Goal: Navigation & Orientation: Find specific page/section

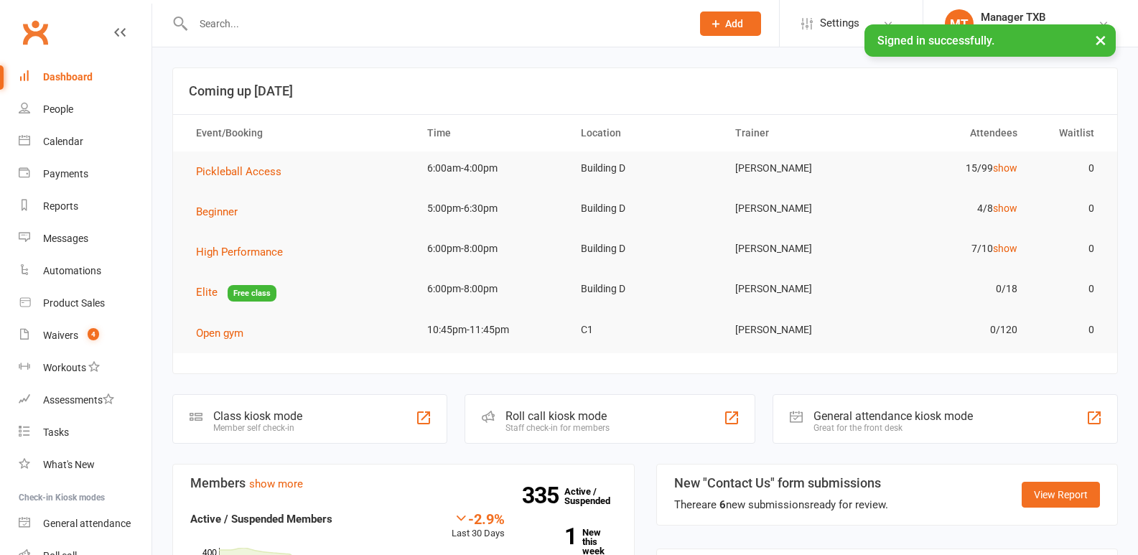
click at [223, 32] on input "text" at bounding box center [435, 24] width 492 height 20
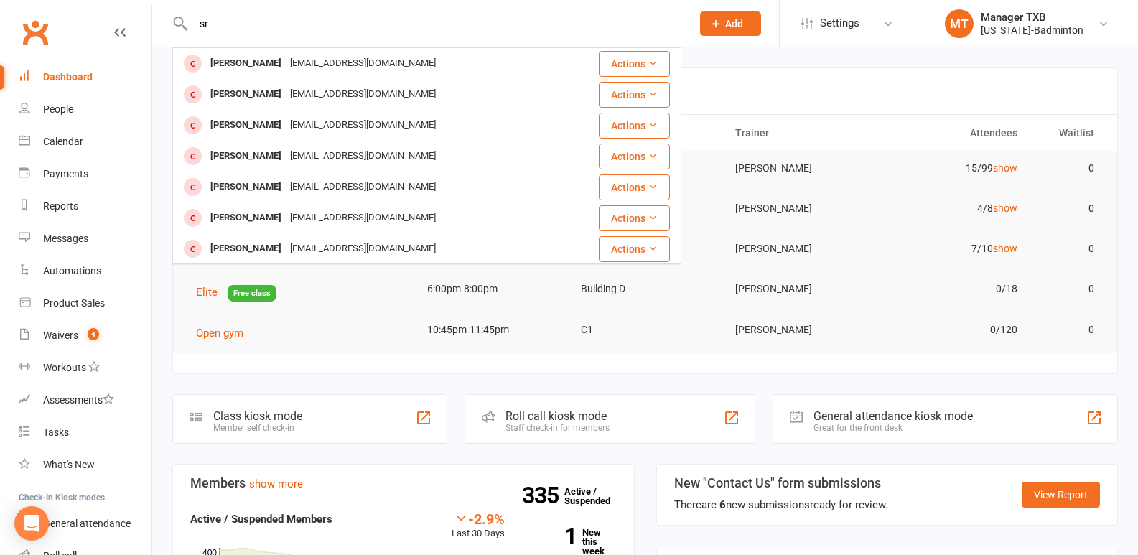
type input "s"
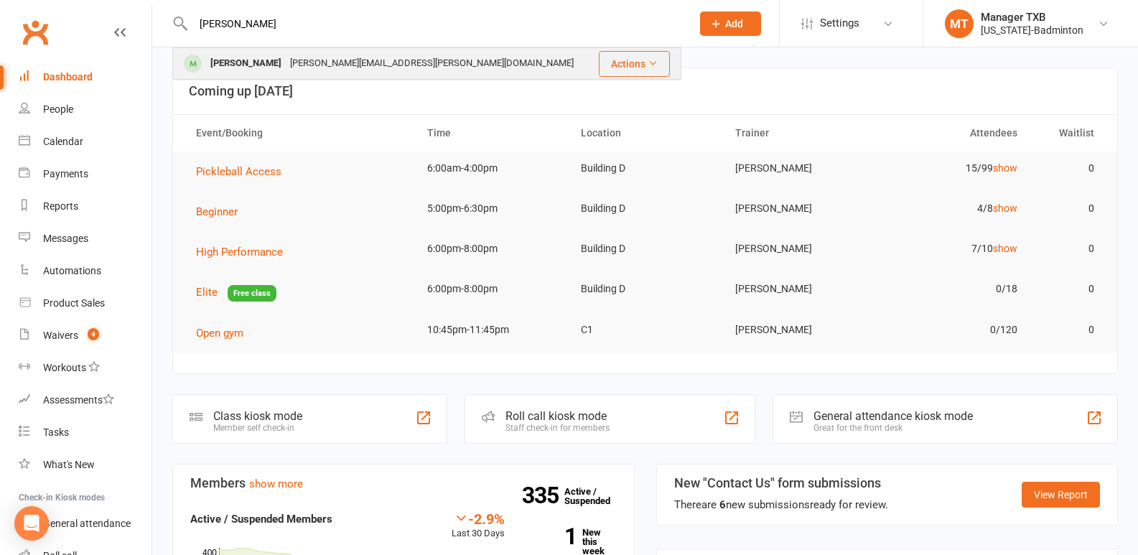
type input "[PERSON_NAME]"
click at [236, 65] on div "[PERSON_NAME]" at bounding box center [246, 63] width 80 height 21
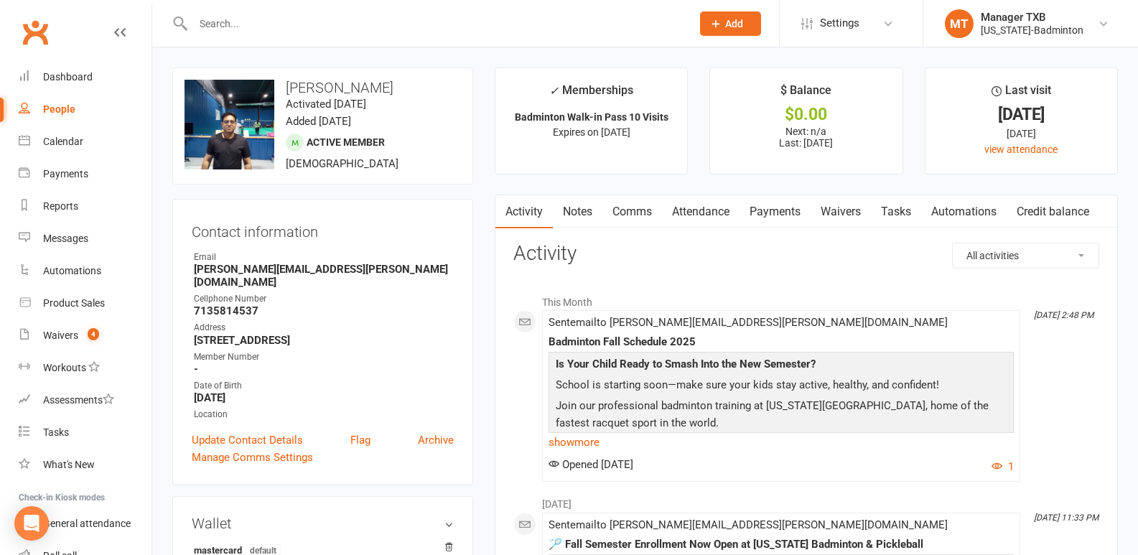
click at [257, 19] on input "text" at bounding box center [435, 24] width 492 height 20
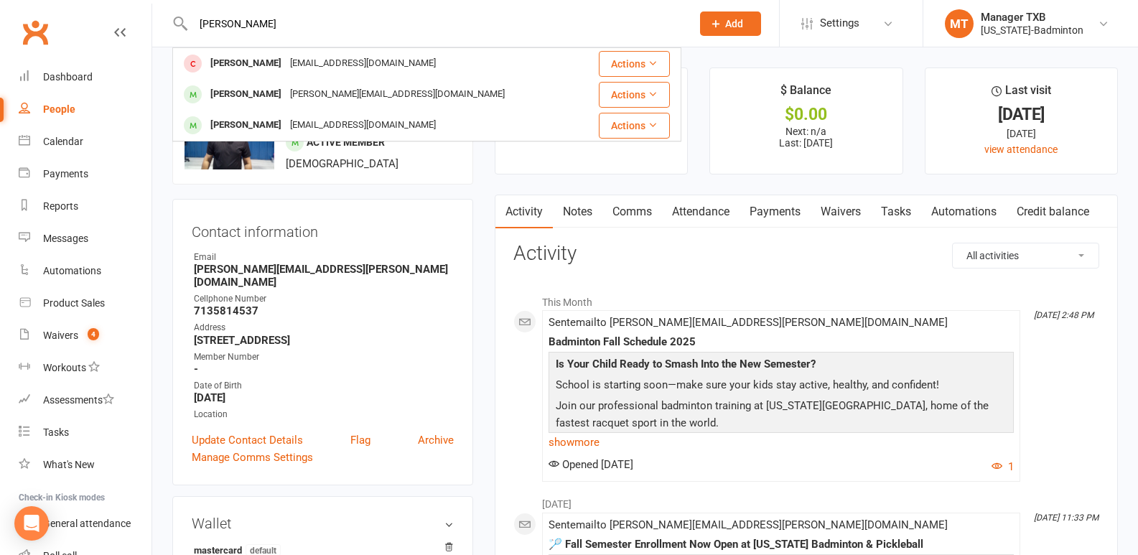
type input "[PERSON_NAME]"
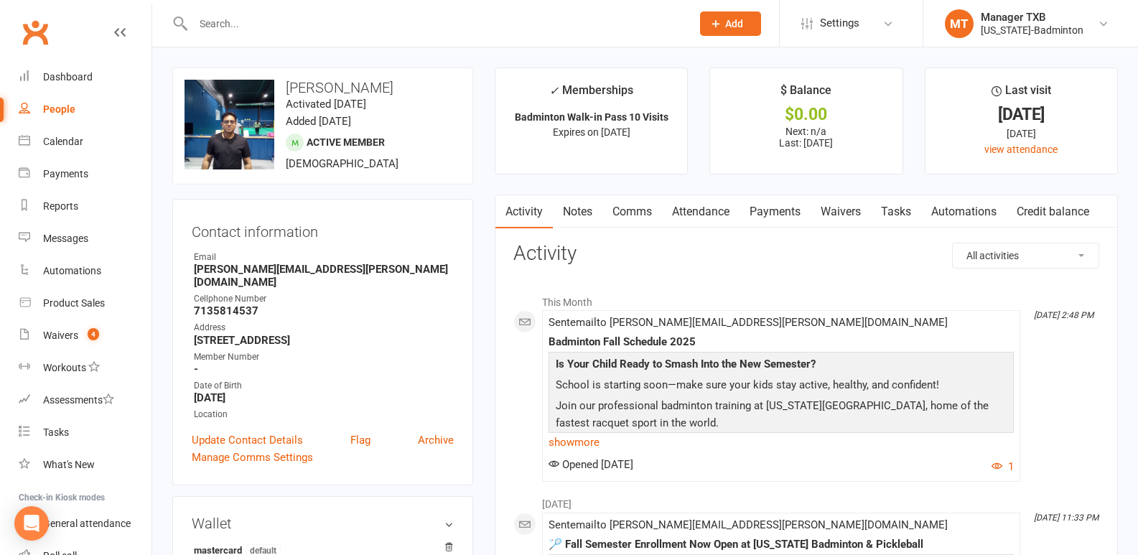
click at [240, 26] on input "text" at bounding box center [435, 24] width 492 height 20
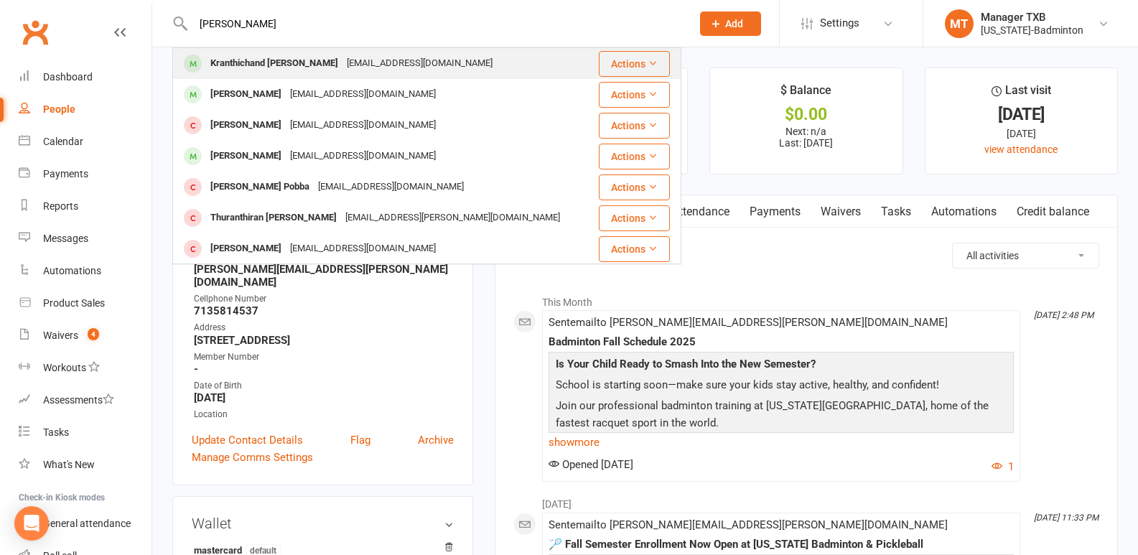
type input "[PERSON_NAME]"
click at [268, 60] on div "Kranthichand [PERSON_NAME]" at bounding box center [274, 63] width 136 height 21
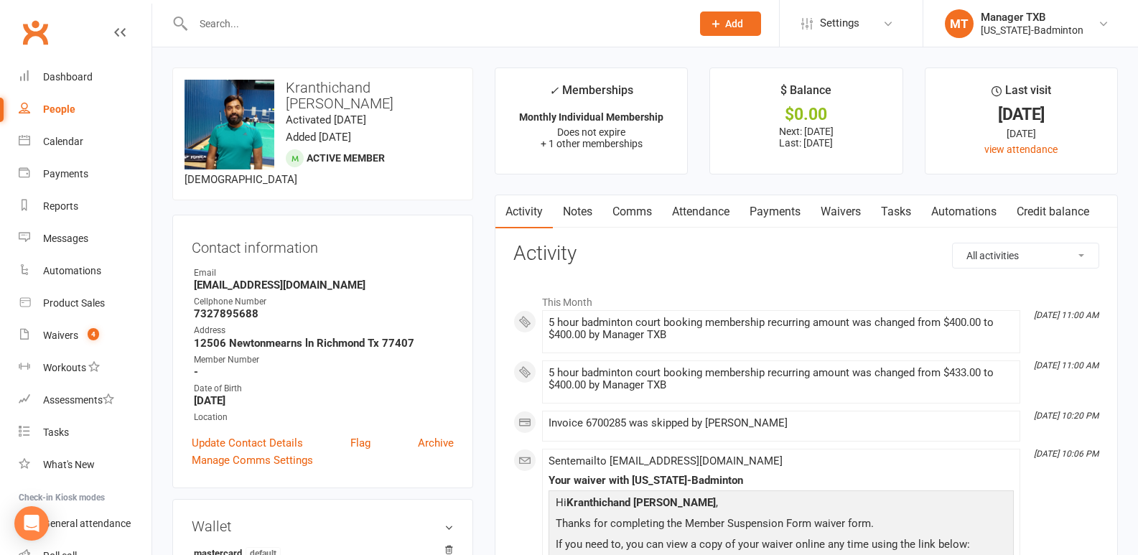
click at [246, 23] on input "text" at bounding box center [435, 24] width 492 height 20
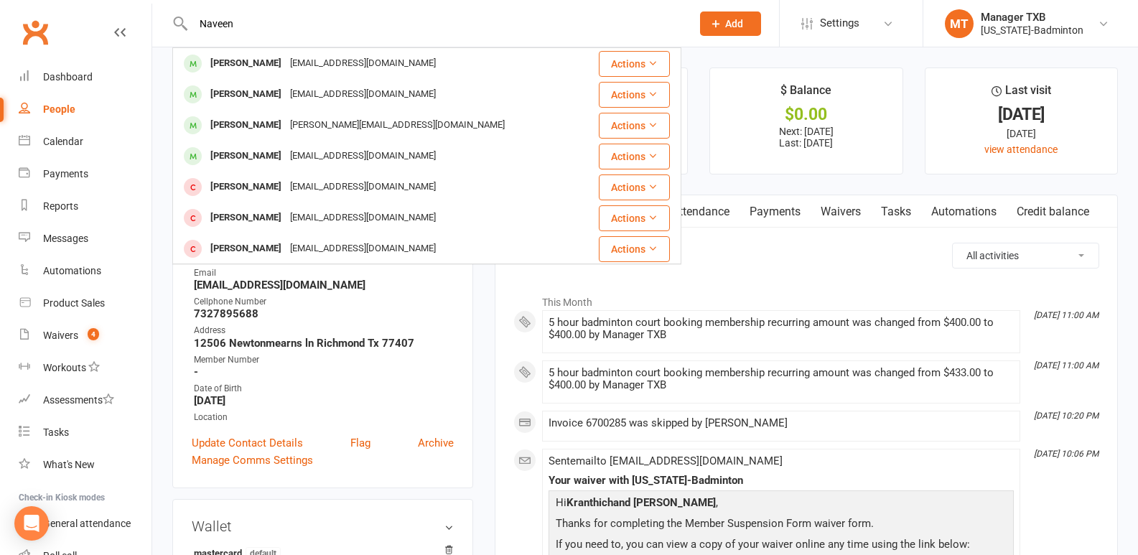
drag, startPoint x: 261, startPoint y: 19, endPoint x: 160, endPoint y: 27, distance: 101.5
click at [160, 27] on react-component "[PERSON_NAME] [EMAIL_ADDRESS][DOMAIN_NAME] Actions [PERSON_NAME] [EMAIL_ADDRESS…" at bounding box center [340, 23] width 681 height 47
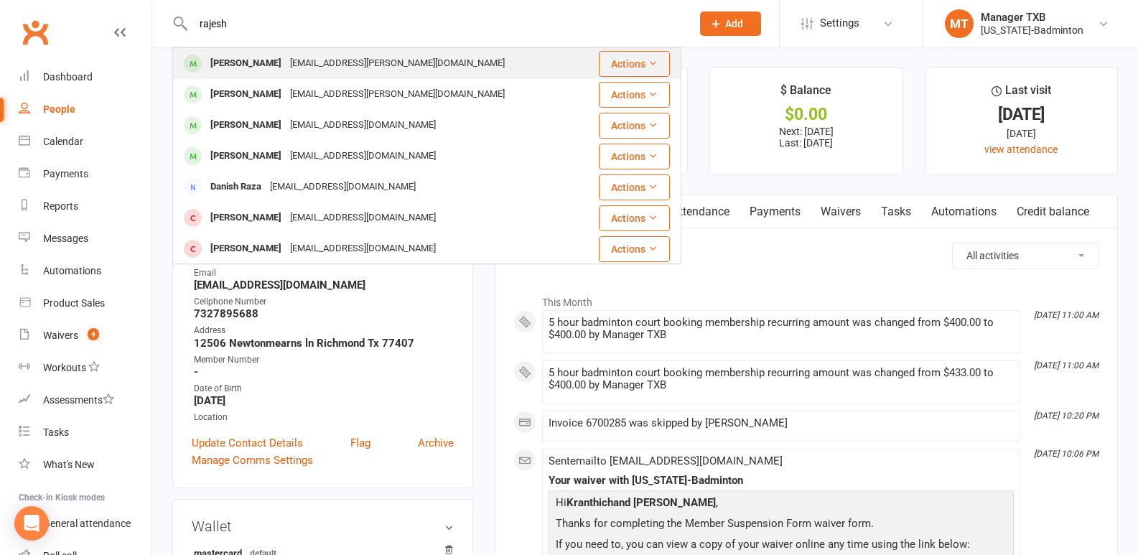
type input "rajesh"
click at [293, 60] on div "[EMAIL_ADDRESS][PERSON_NAME][DOMAIN_NAME]" at bounding box center [397, 63] width 223 height 21
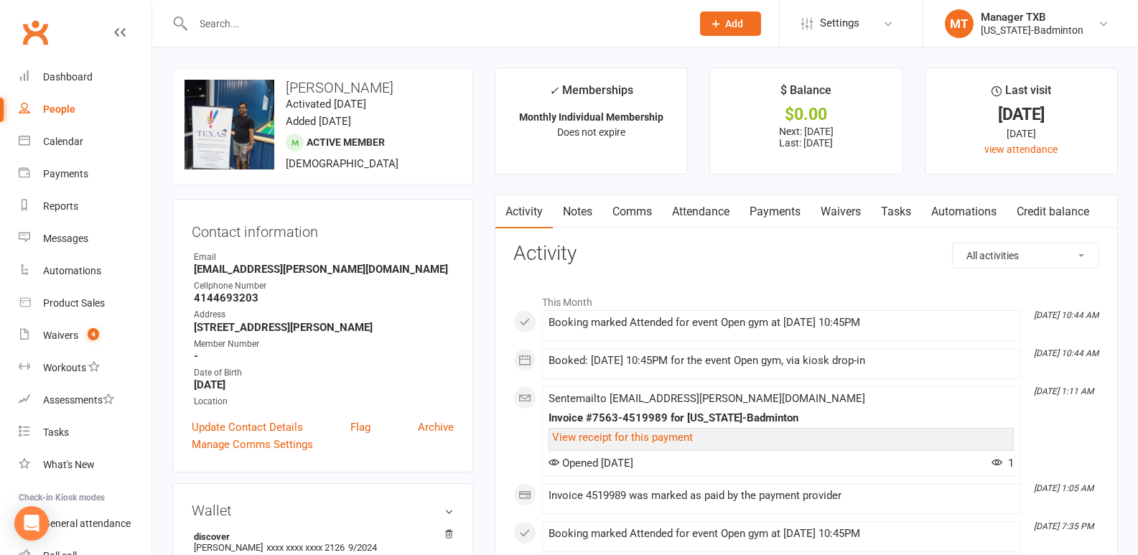
click at [230, 34] on div at bounding box center [426, 23] width 509 height 47
click at [223, 27] on input "text" at bounding box center [435, 24] width 492 height 20
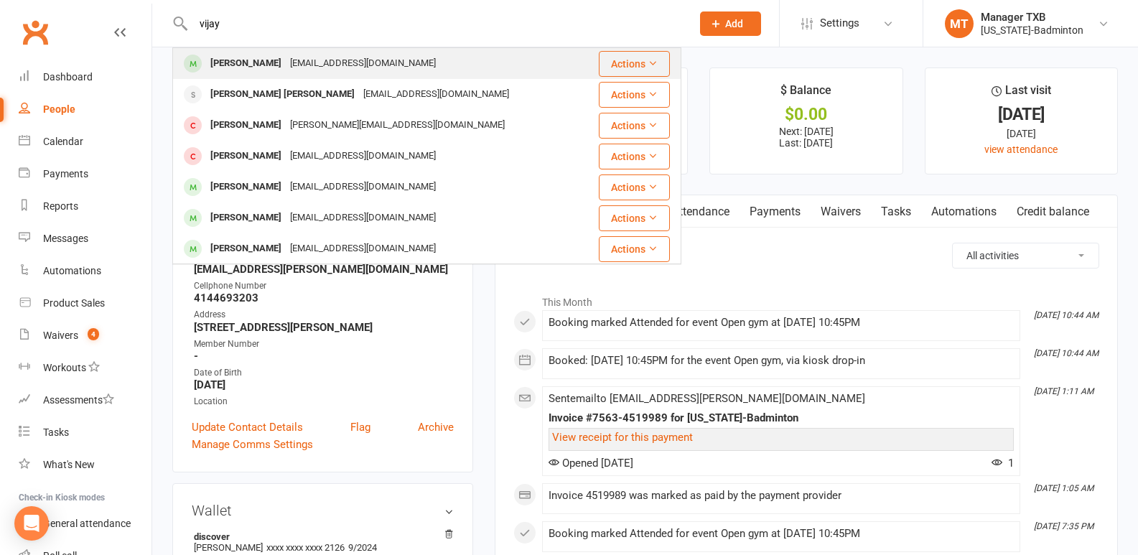
type input "vijay"
click at [246, 67] on div "[PERSON_NAME]" at bounding box center [246, 63] width 80 height 21
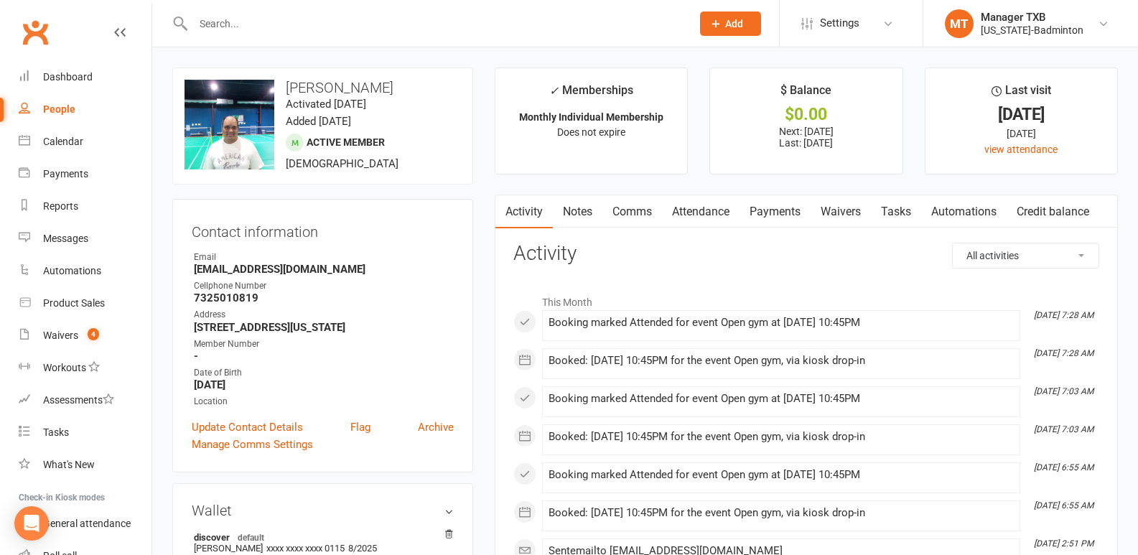
click at [228, 12] on div at bounding box center [426, 23] width 509 height 47
click at [217, 17] on input "text" at bounding box center [435, 24] width 492 height 20
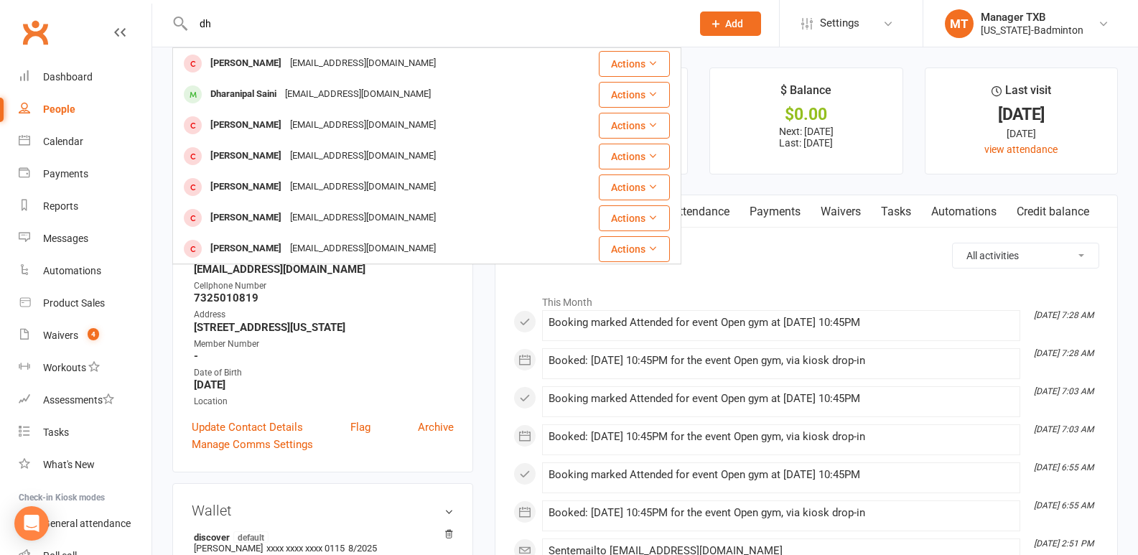
type input "d"
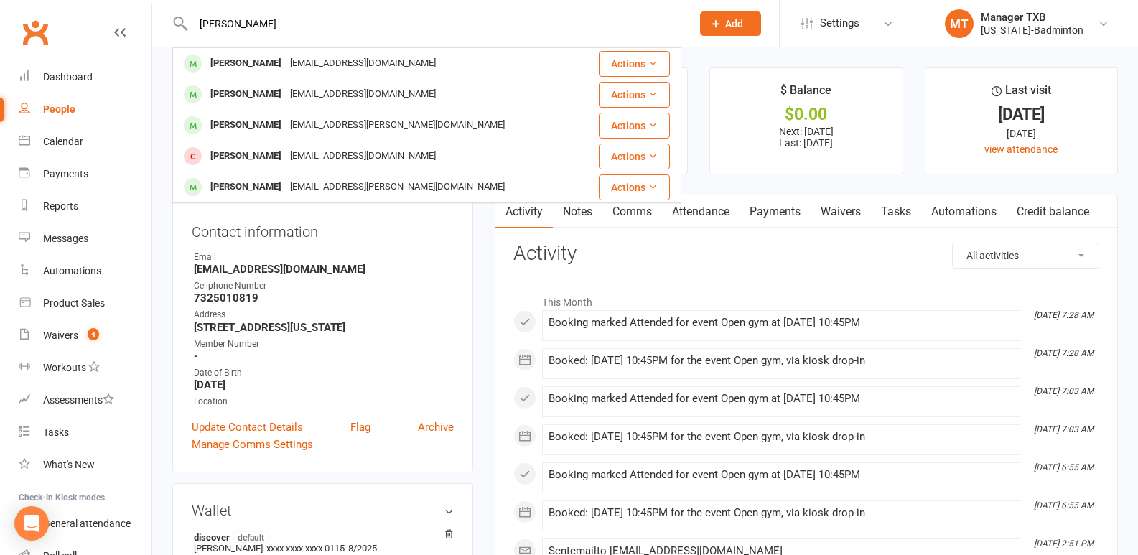
drag, startPoint x: 246, startPoint y: 22, endPoint x: 123, endPoint y: 19, distance: 122.8
click at [123, 4] on header "[PERSON_NAME] [PERSON_NAME] [EMAIL_ADDRESS][DOMAIN_NAME] Actions [PERSON_NAME] …" at bounding box center [569, 4] width 1138 height 0
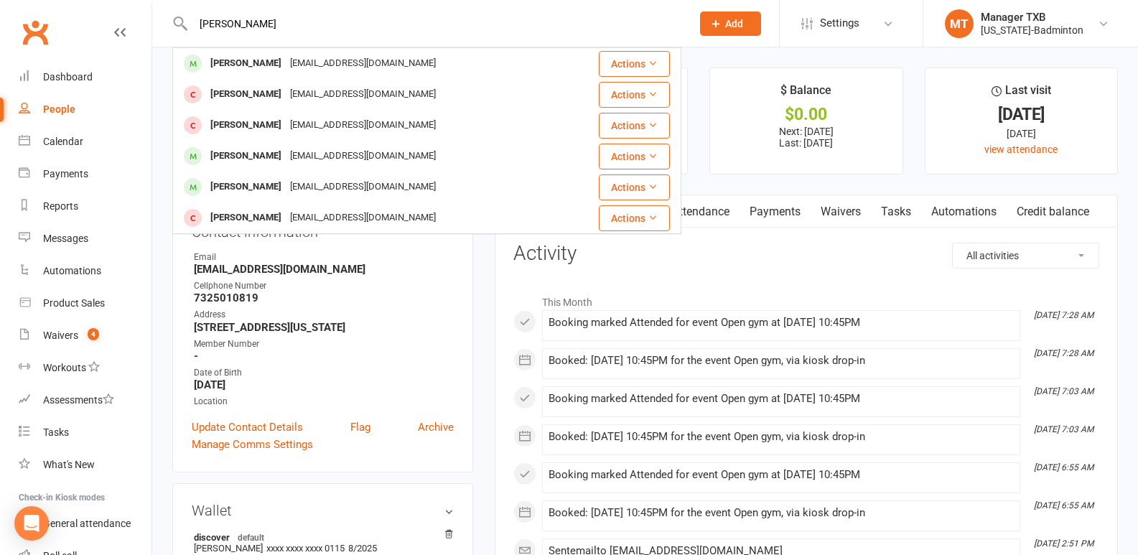
drag, startPoint x: 228, startPoint y: 22, endPoint x: 139, endPoint y: 33, distance: 89.8
click at [139, 4] on header "[PERSON_NAME] [PERSON_NAME] [EMAIL_ADDRESS][DOMAIN_NAME] Actions [PERSON_NAME] …" at bounding box center [569, 4] width 1138 height 0
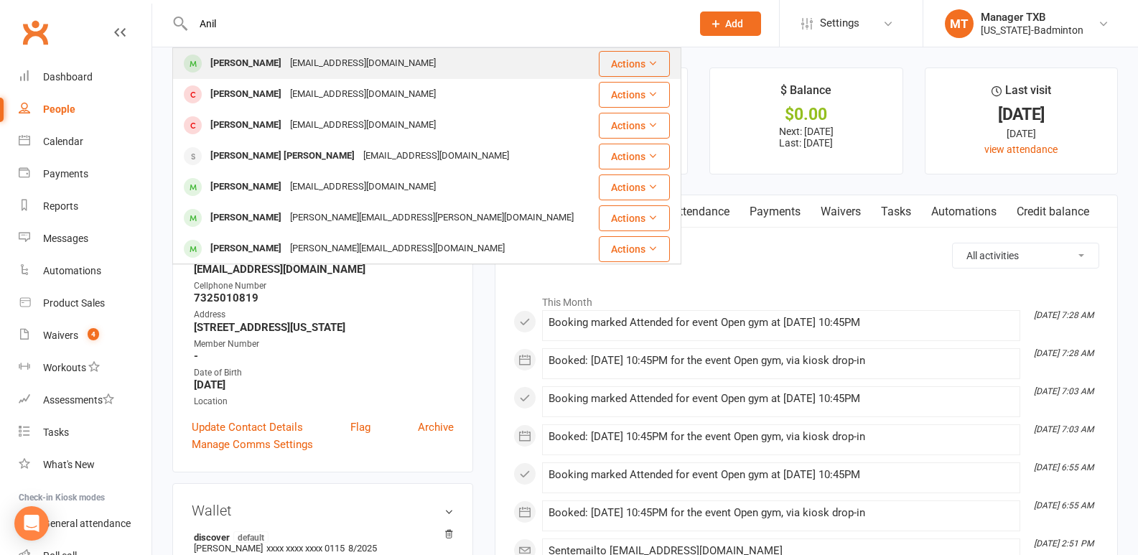
type input "Anil"
click at [252, 55] on div "[PERSON_NAME]" at bounding box center [246, 63] width 80 height 21
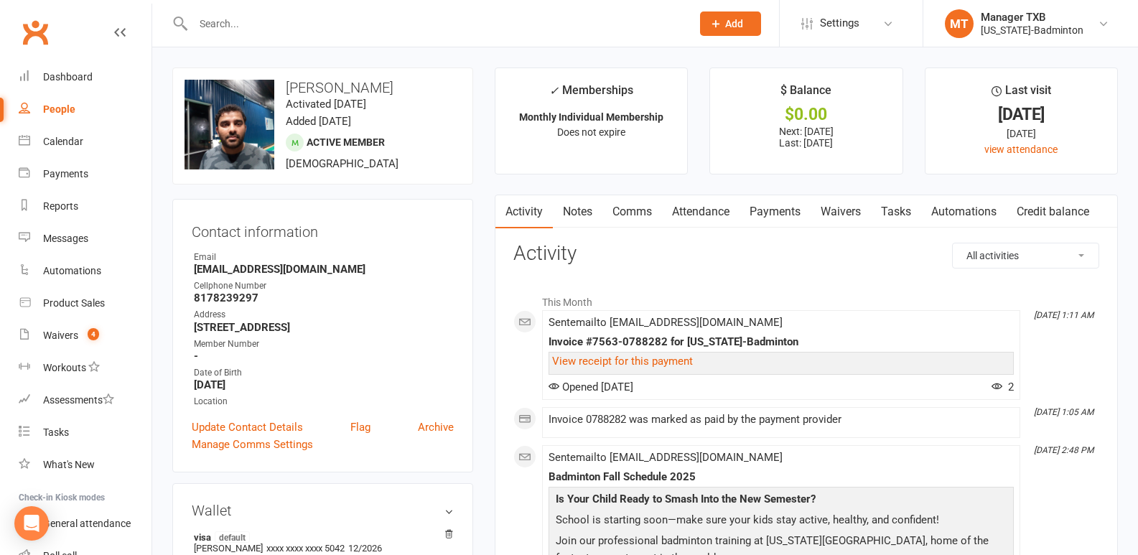
click at [366, 17] on input "text" at bounding box center [435, 24] width 492 height 20
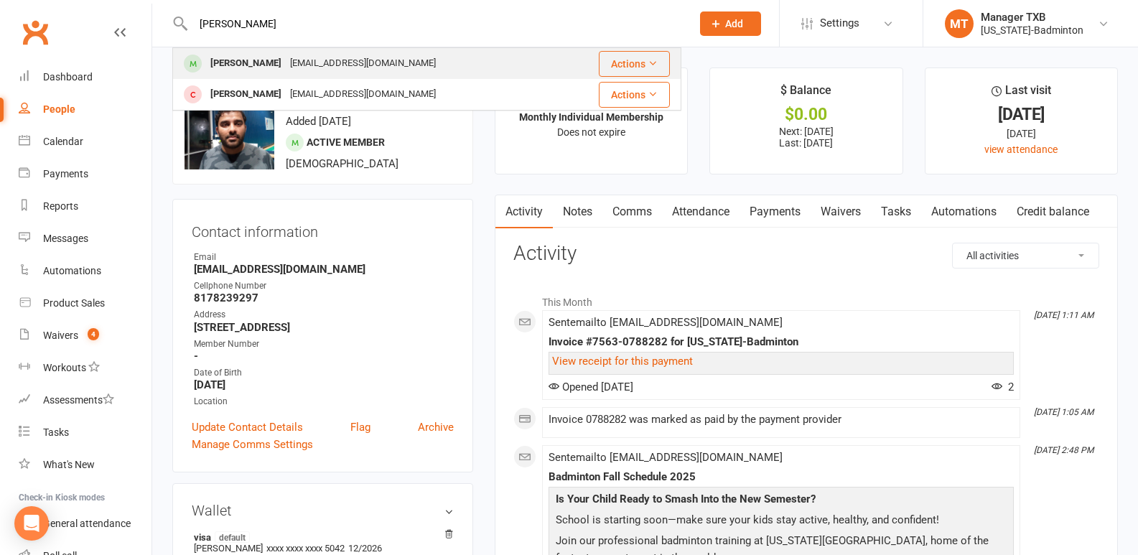
type input "[PERSON_NAME]"
click at [262, 60] on div "[PERSON_NAME]" at bounding box center [246, 63] width 80 height 21
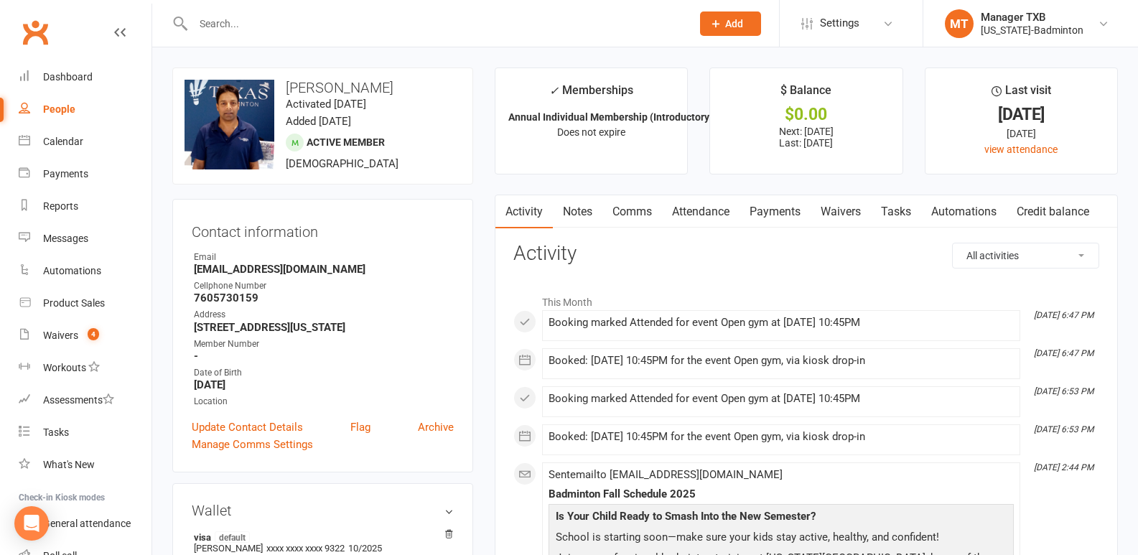
click at [769, 220] on link "Payments" at bounding box center [774, 211] width 71 height 33
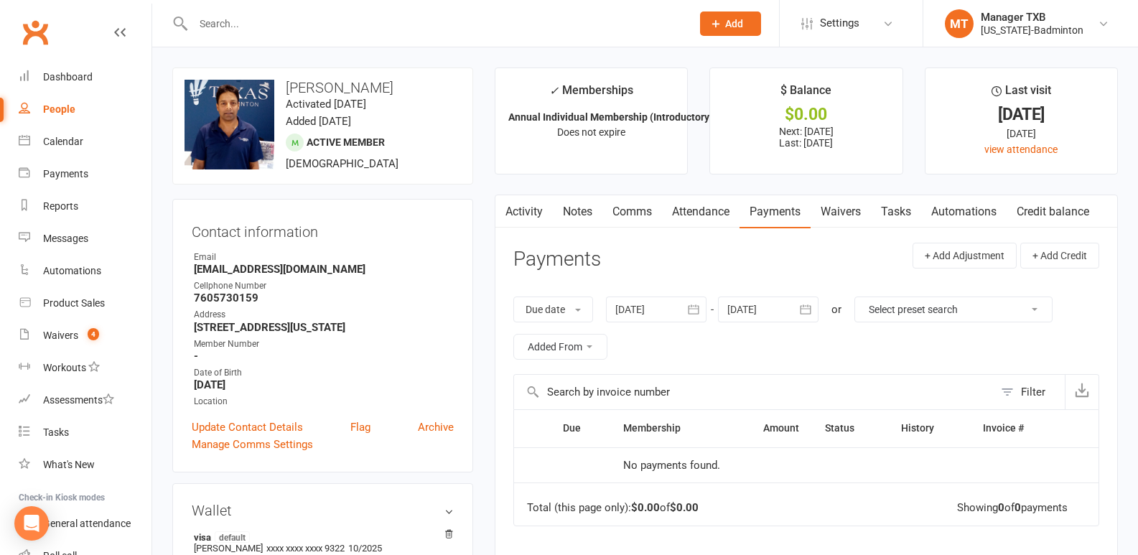
click at [646, 301] on div at bounding box center [656, 309] width 100 height 26
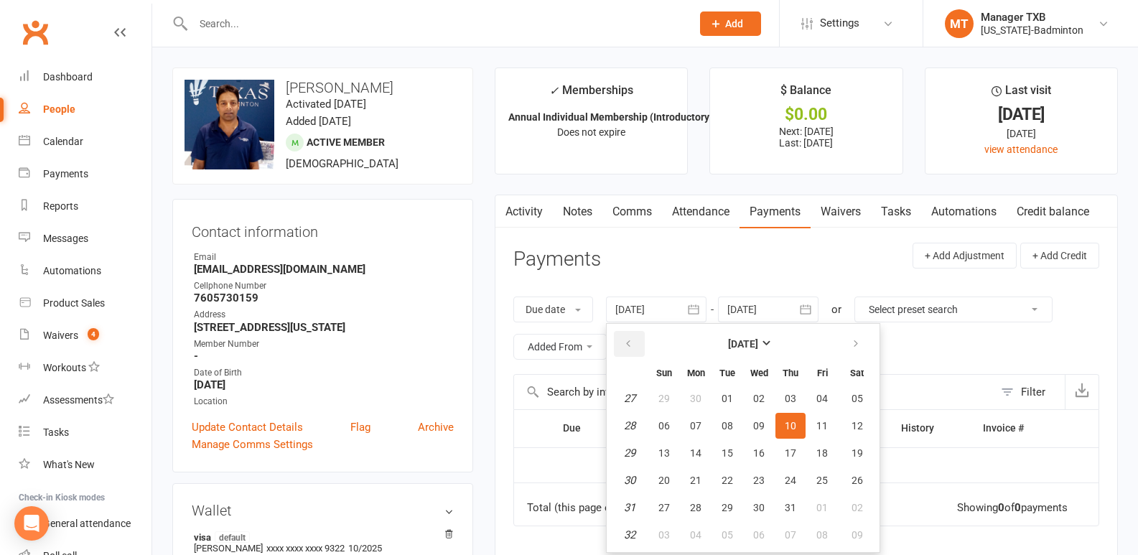
click at [627, 340] on icon "button" at bounding box center [628, 343] width 10 height 11
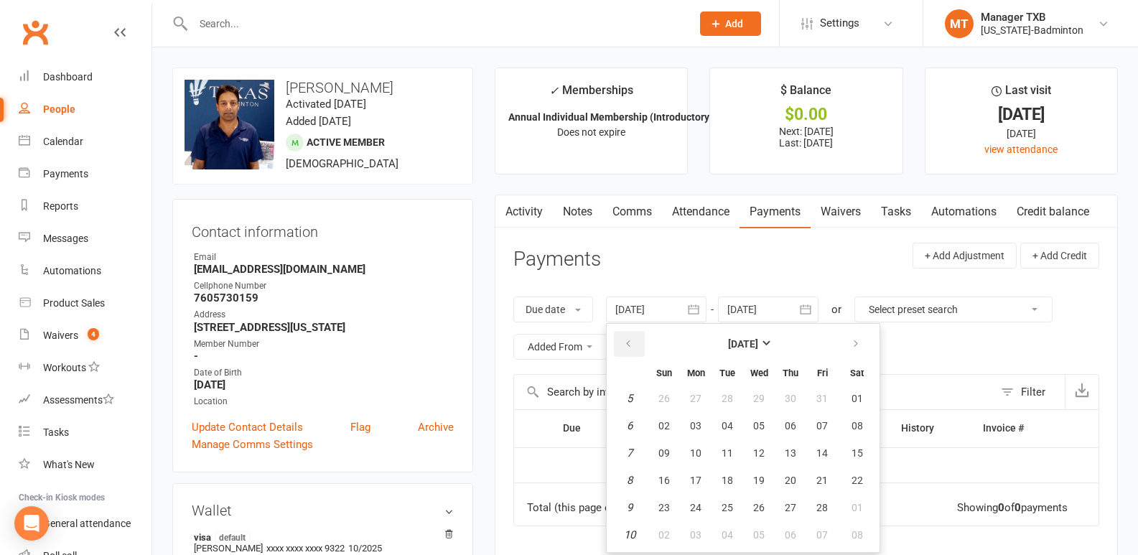
click at [627, 340] on icon "button" at bounding box center [628, 343] width 10 height 11
click at [665, 401] on span "01" at bounding box center [663, 398] width 11 height 11
type input "[DATE]"
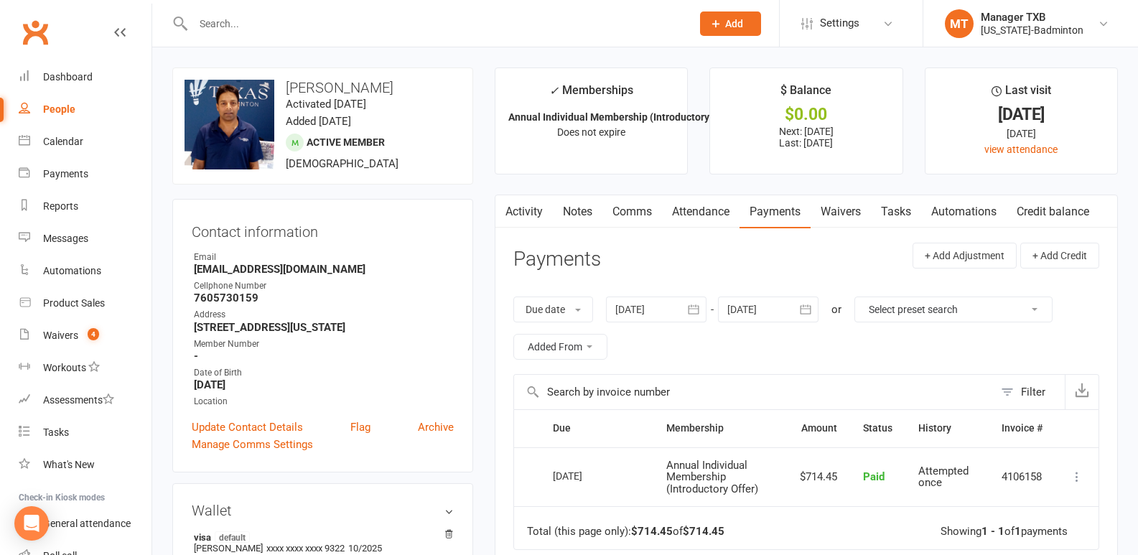
click at [231, 22] on input "text" at bounding box center [435, 24] width 492 height 20
click at [228, 29] on input "text" at bounding box center [435, 24] width 492 height 20
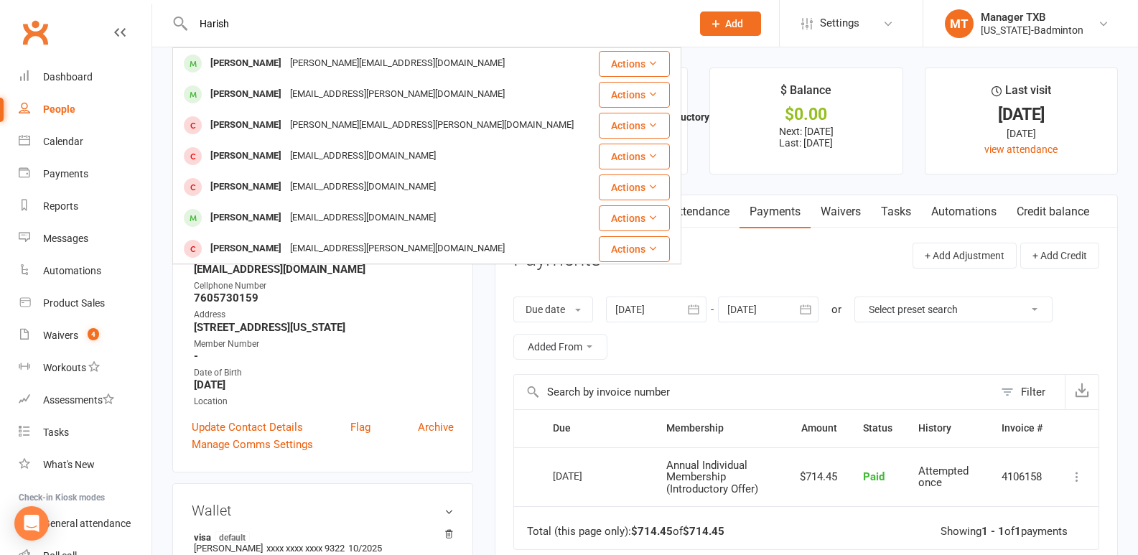
type input "Harish"
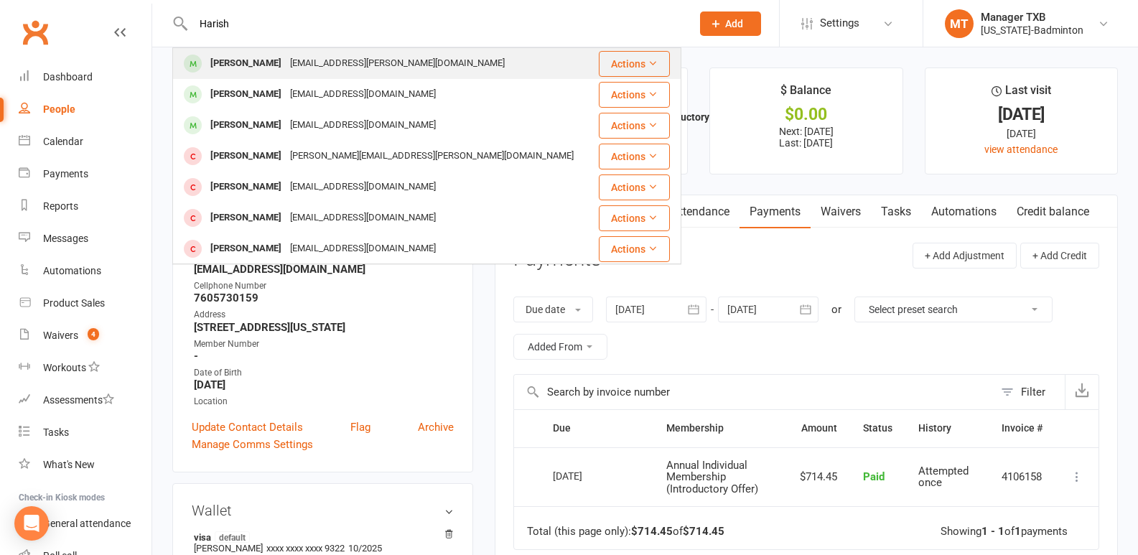
click at [303, 55] on div "[EMAIL_ADDRESS][PERSON_NAME][DOMAIN_NAME]" at bounding box center [397, 63] width 223 height 21
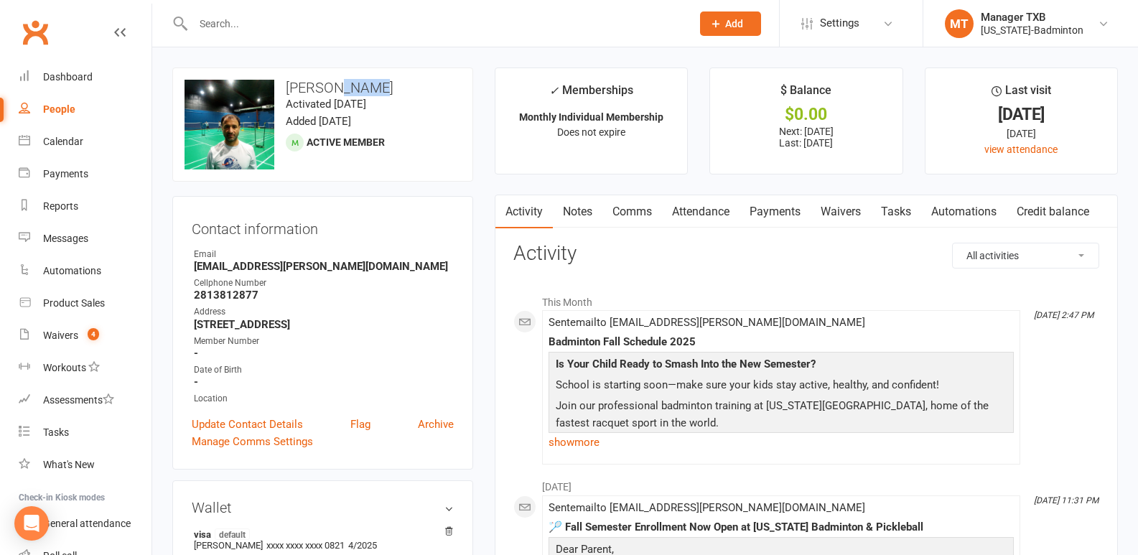
drag, startPoint x: 331, startPoint y: 85, endPoint x: 368, endPoint y: 89, distance: 36.9
click at [368, 89] on h3 "[PERSON_NAME]" at bounding box center [322, 88] width 276 height 16
click at [205, 27] on input "text" at bounding box center [435, 24] width 492 height 20
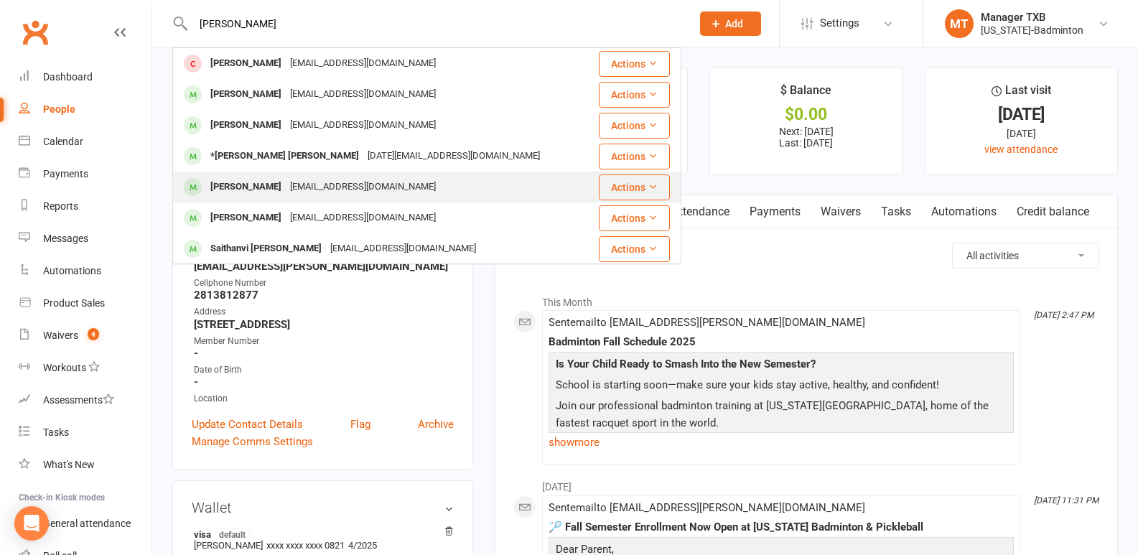
type input "[PERSON_NAME]"
click at [250, 181] on div "[PERSON_NAME]" at bounding box center [246, 187] width 80 height 21
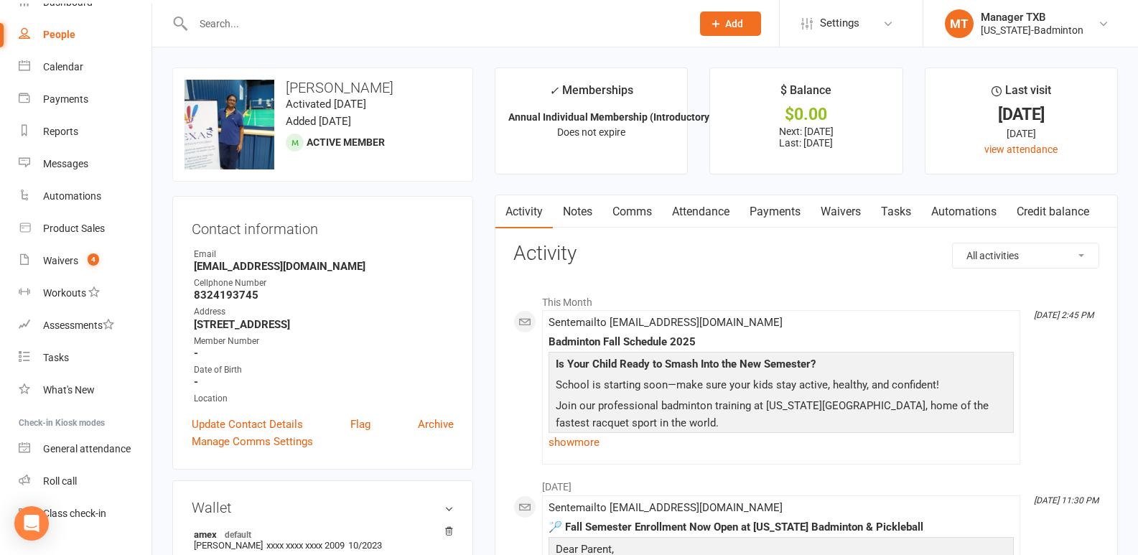
scroll to position [24, 0]
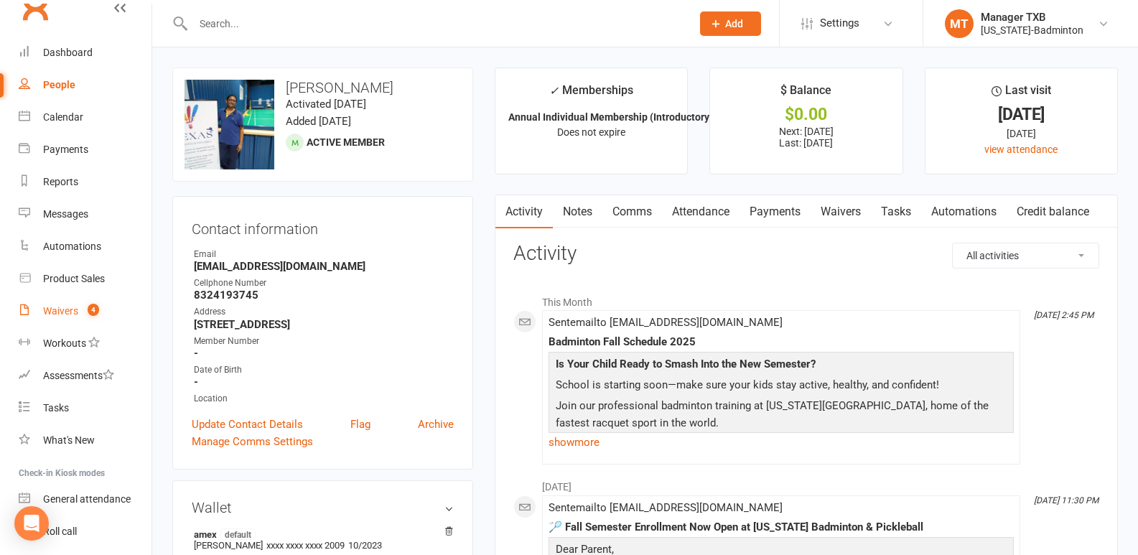
click at [73, 316] on div "Waivers" at bounding box center [60, 310] width 35 height 11
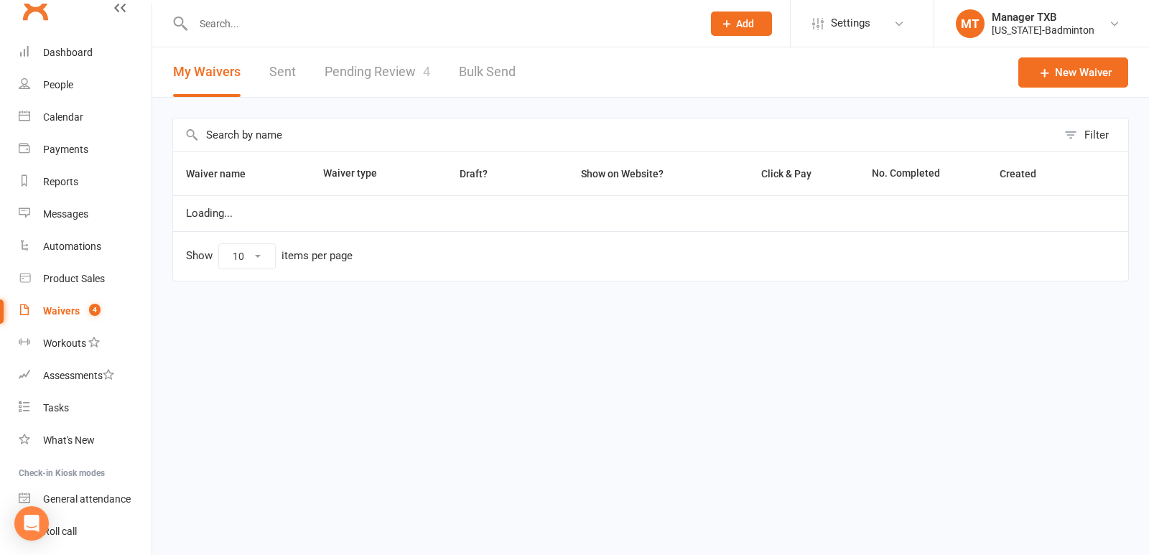
select select "100"
click at [388, 70] on link "Pending Review 4" at bounding box center [377, 72] width 106 height 50
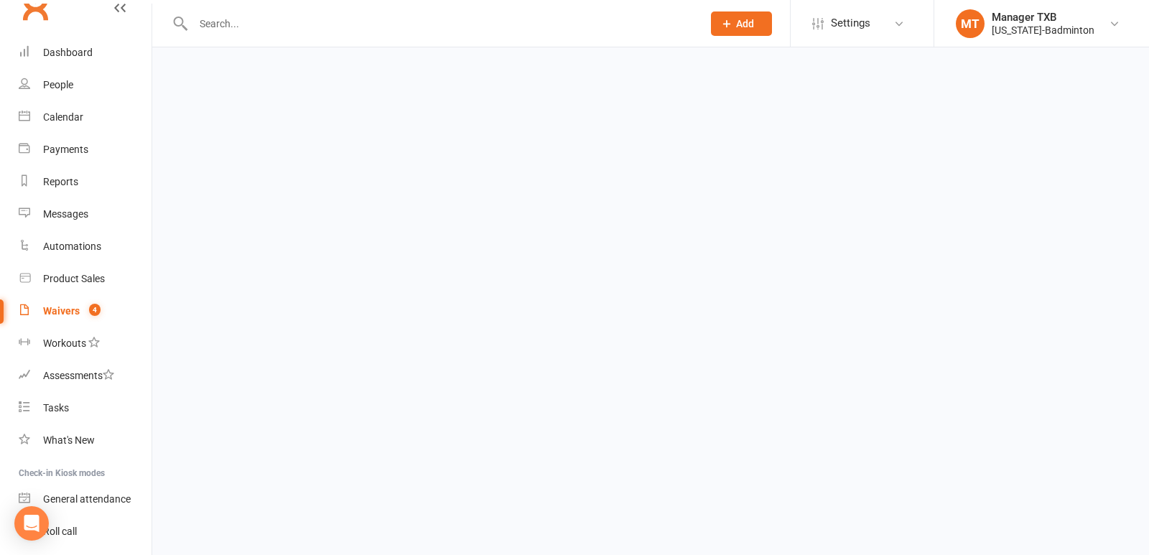
select select "25"
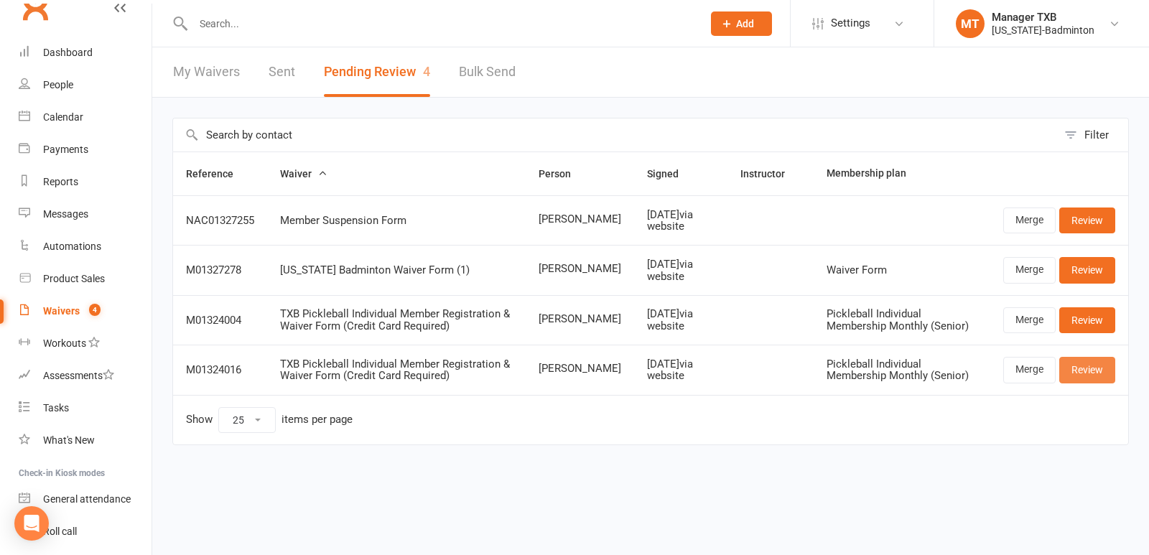
click at [1072, 378] on link "Review" at bounding box center [1087, 370] width 56 height 26
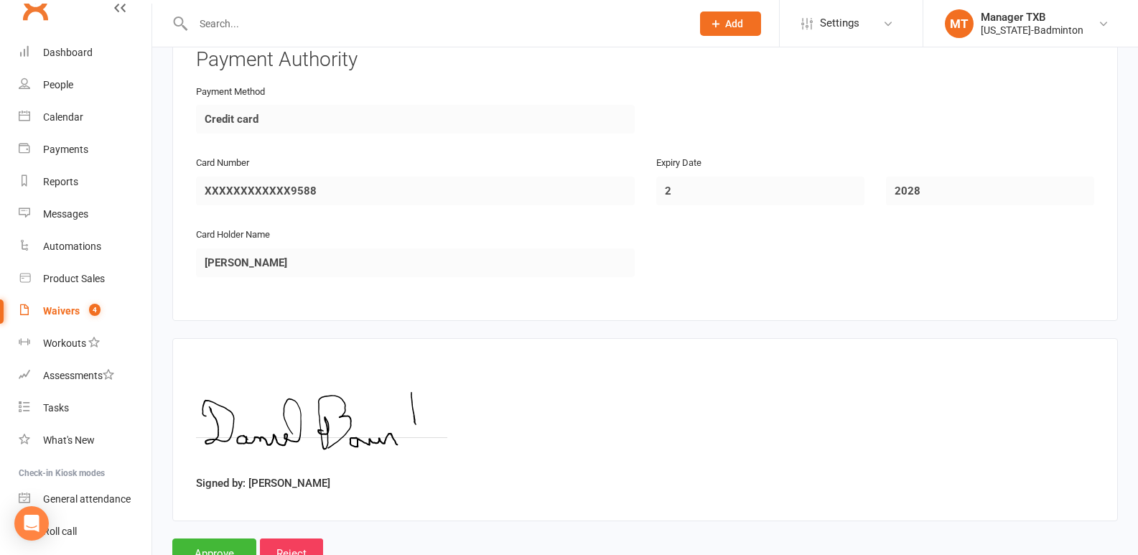
scroll to position [1808, 0]
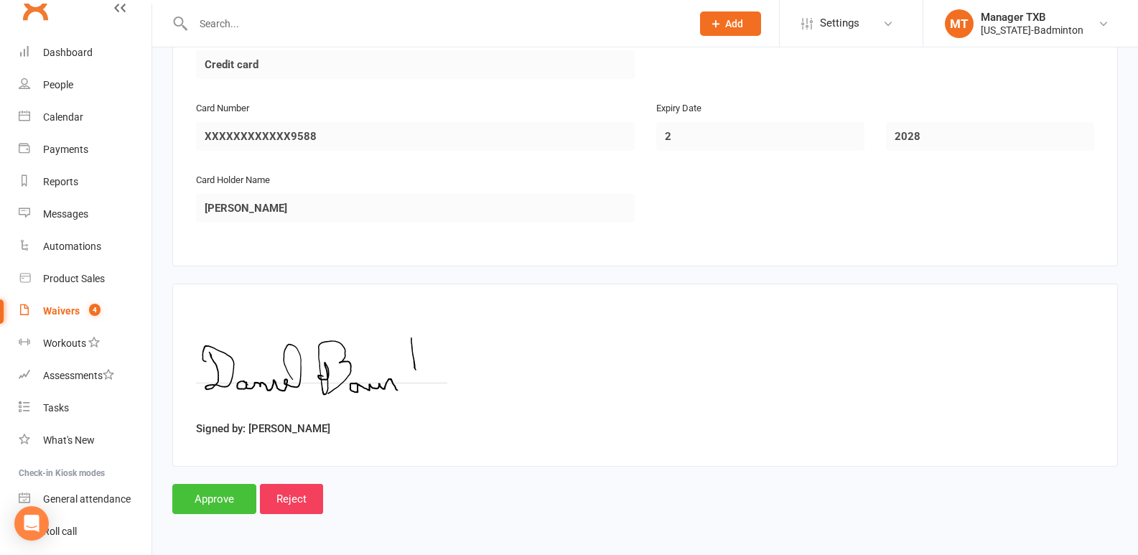
click at [210, 501] on input "Approve" at bounding box center [214, 499] width 84 height 30
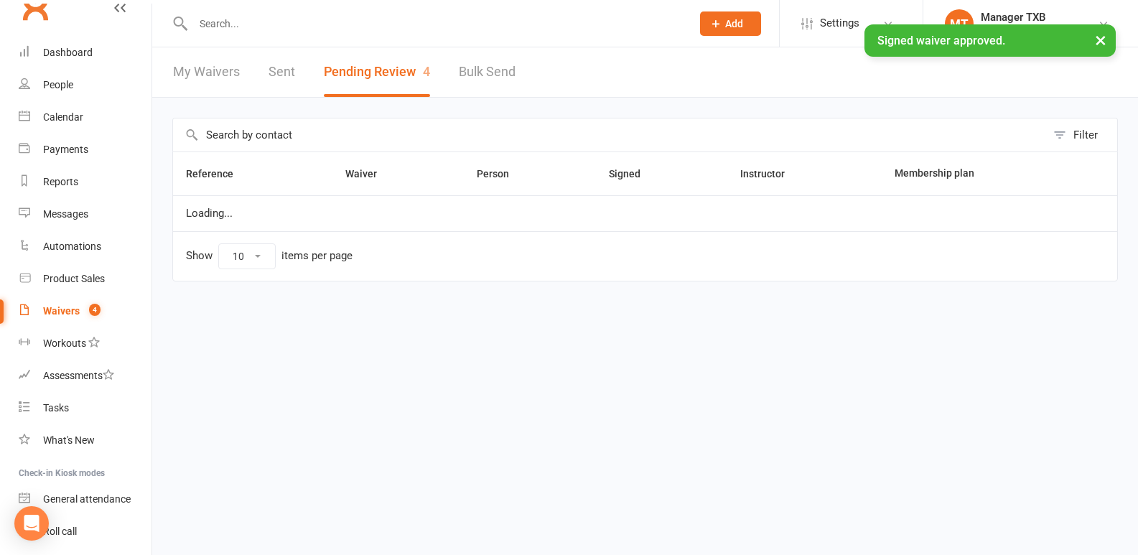
select select "25"
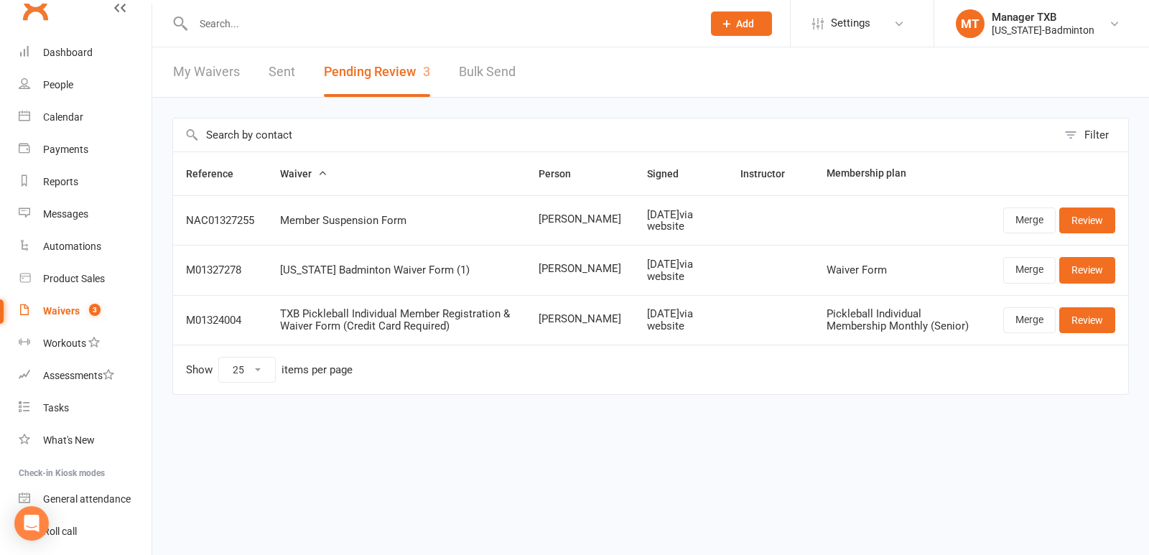
click at [244, 20] on input "text" at bounding box center [440, 24] width 503 height 20
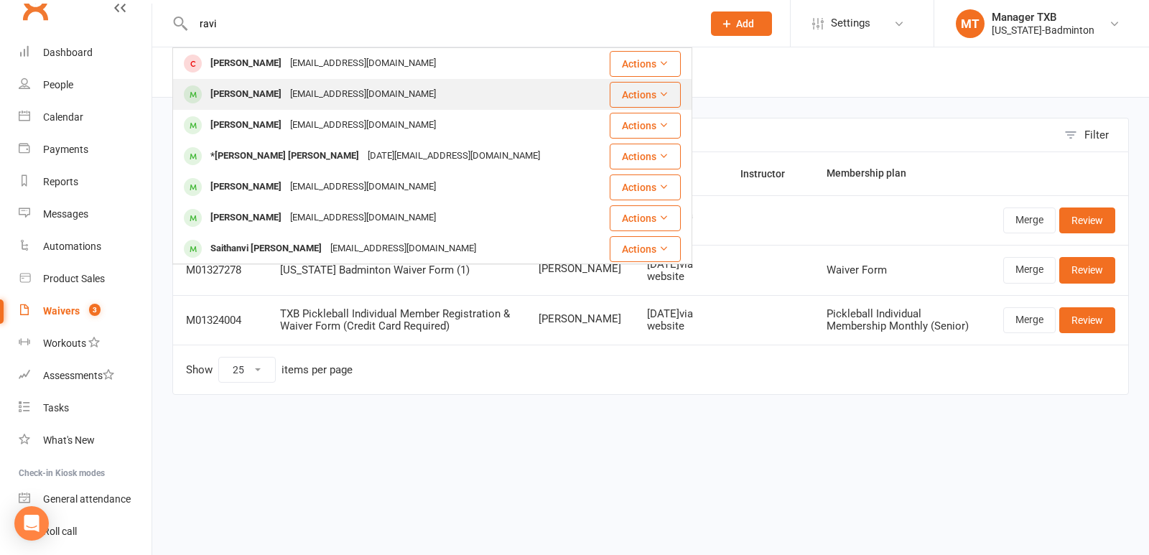
type input "ravi"
click at [296, 93] on div "[EMAIL_ADDRESS][DOMAIN_NAME]" at bounding box center [363, 94] width 154 height 21
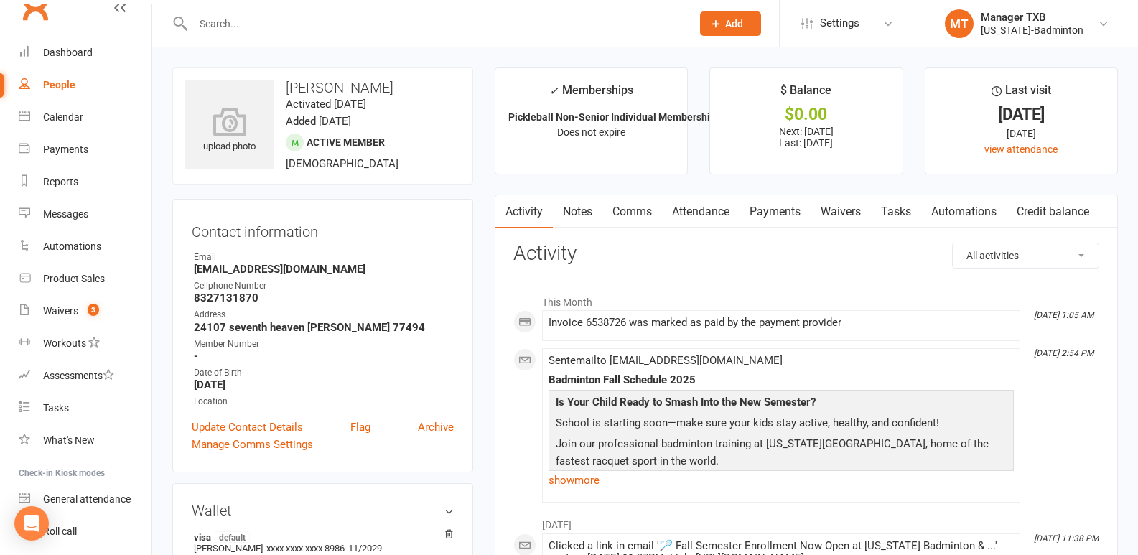
click at [220, 22] on input "text" at bounding box center [435, 24] width 492 height 20
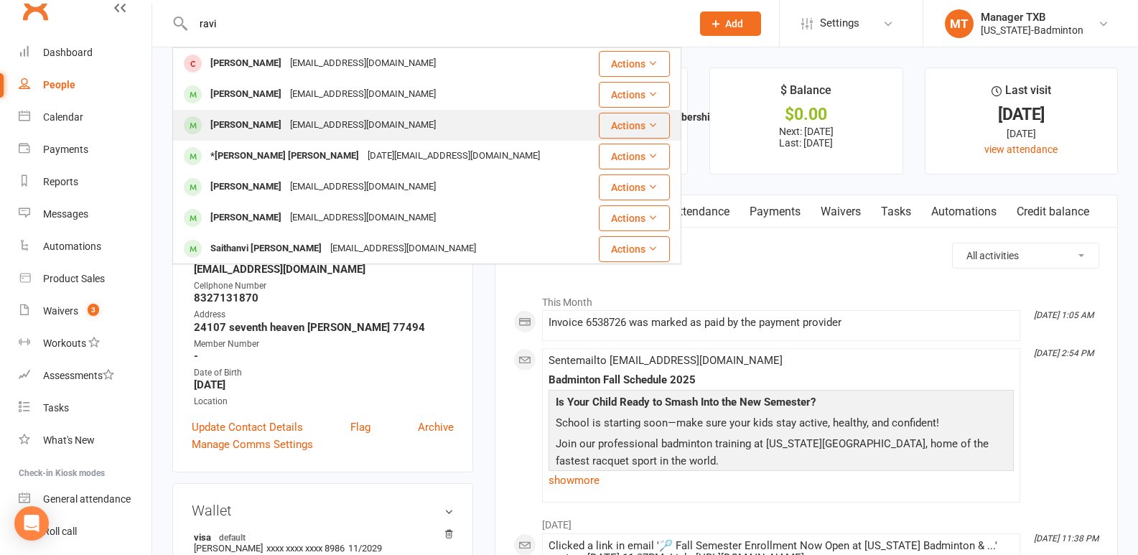
type input "ravi"
click at [252, 119] on div "[PERSON_NAME]" at bounding box center [246, 125] width 80 height 21
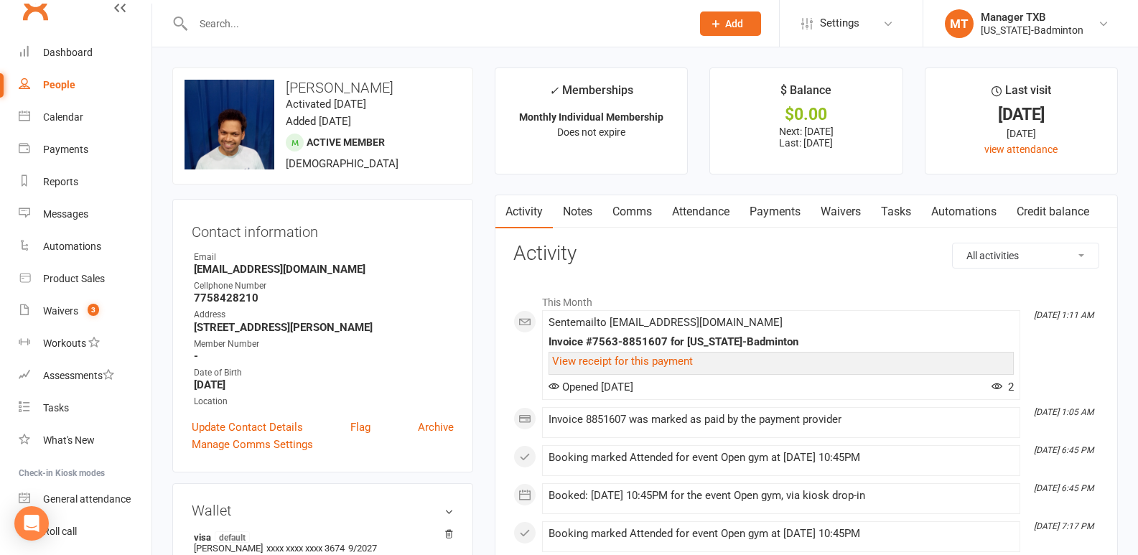
click at [305, 28] on input "text" at bounding box center [435, 24] width 492 height 20
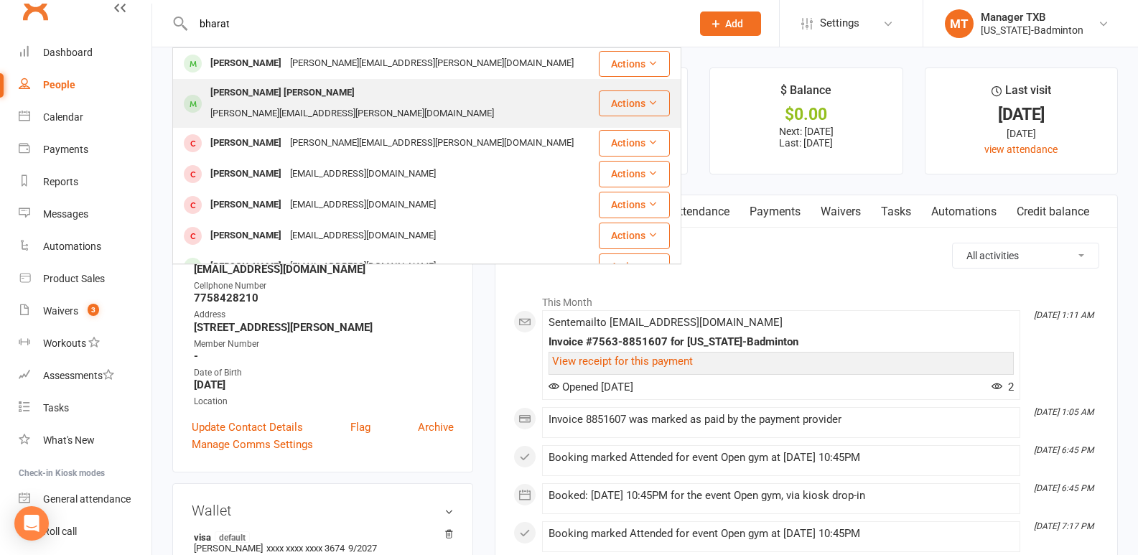
type input "bharat"
click at [296, 79] on td "[PERSON_NAME] Jami [EMAIL_ADDRESS][PERSON_NAME][DOMAIN_NAME]" at bounding box center [385, 103] width 425 height 49
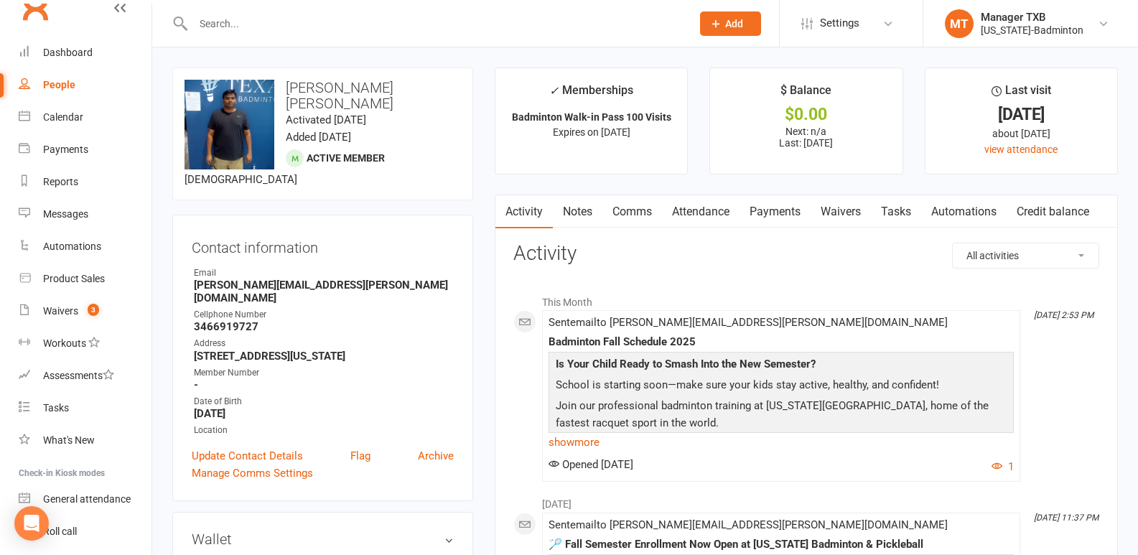
click at [195, 16] on input "text" at bounding box center [435, 24] width 492 height 20
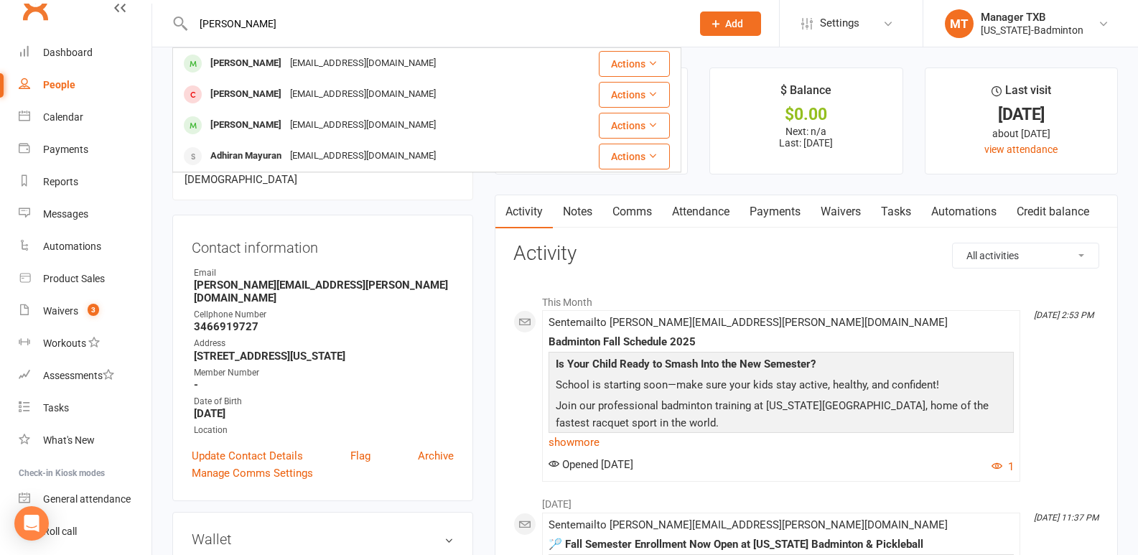
click at [343, 3] on div "[PERSON_NAME] Adnanullah [EMAIL_ADDRESS][DOMAIN_NAME] Actions [PERSON_NAME] [EM…" at bounding box center [426, 23] width 509 height 47
drag, startPoint x: 251, startPoint y: 28, endPoint x: 164, endPoint y: 17, distance: 87.6
click at [164, 17] on react-component "[PERSON_NAME] Adnanullah [EMAIL_ADDRESS][DOMAIN_NAME] Actions [PERSON_NAME] [EM…" at bounding box center [340, 23] width 681 height 47
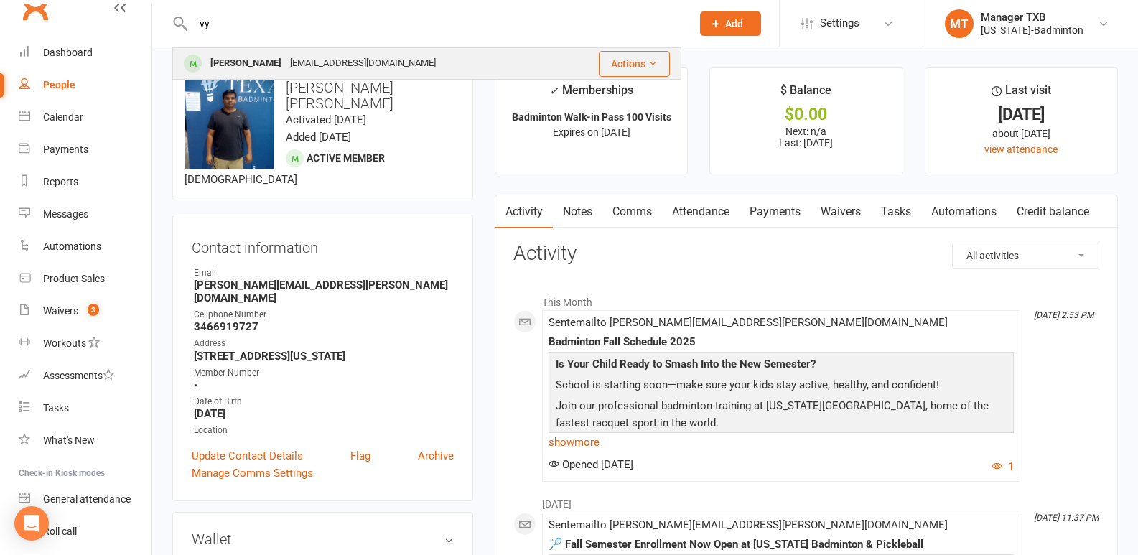
type input "vy"
click at [286, 63] on div "[EMAIL_ADDRESS][DOMAIN_NAME]" at bounding box center [363, 63] width 154 height 21
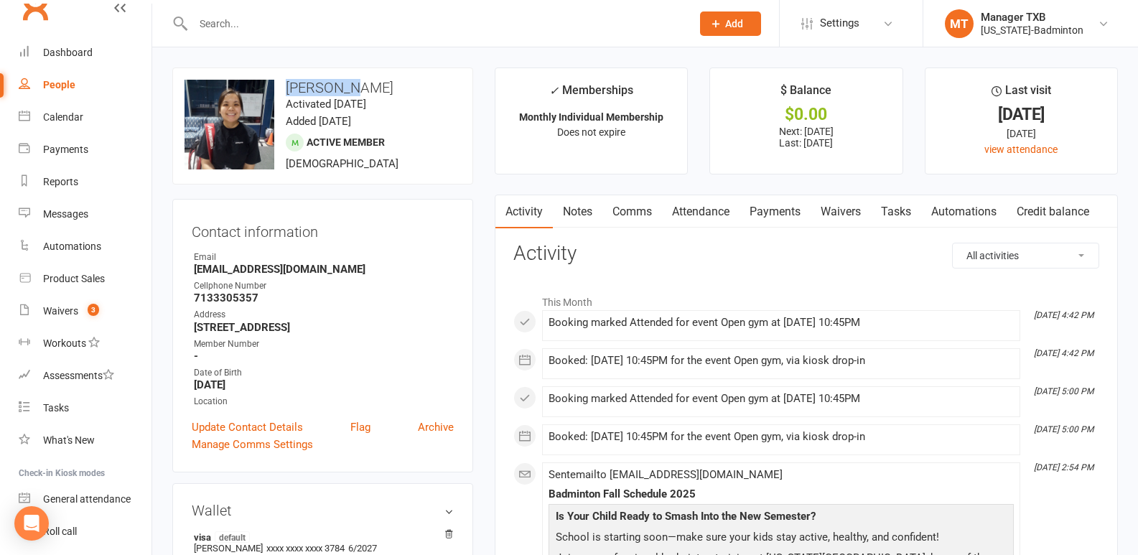
drag, startPoint x: 345, startPoint y: 81, endPoint x: 278, endPoint y: 88, distance: 67.9
click at [278, 88] on h3 "[PERSON_NAME]" at bounding box center [322, 88] width 276 height 16
copy h3 "[PERSON_NAME]"
